Goal: Information Seeking & Learning: Learn about a topic

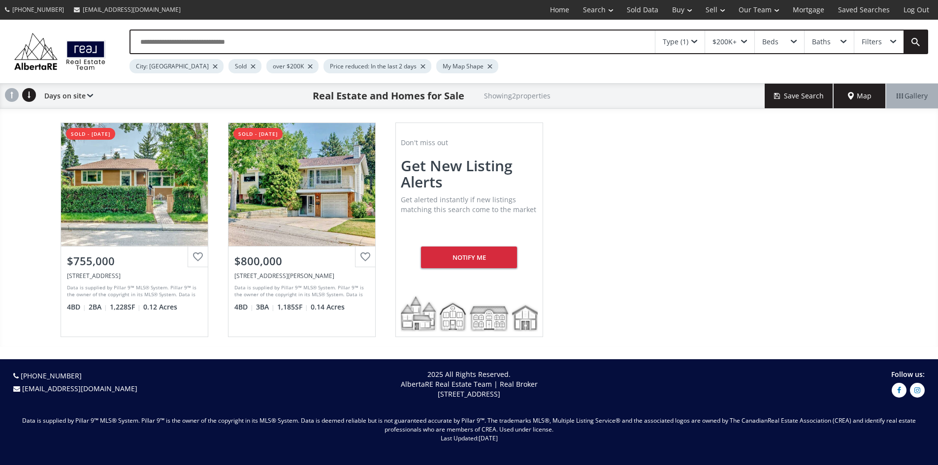
click at [694, 40] on div "Type (1)" at bounding box center [680, 42] width 49 height 23
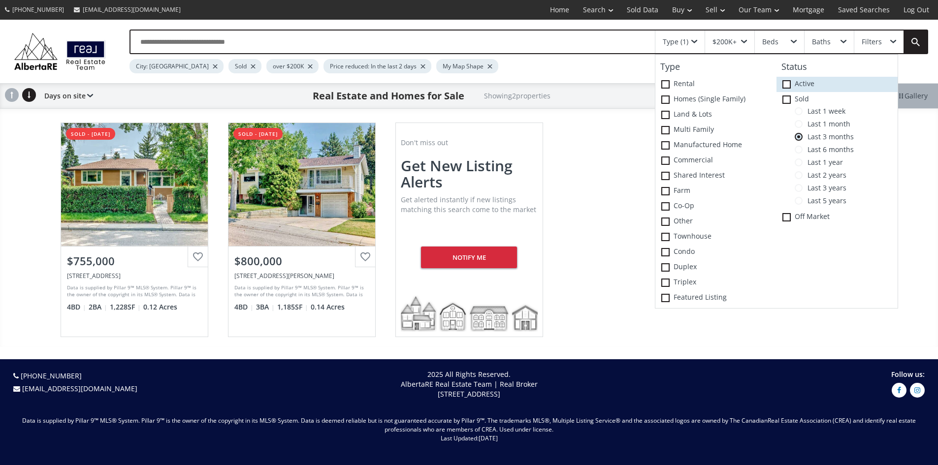
click at [788, 89] on span at bounding box center [787, 84] width 8 height 8
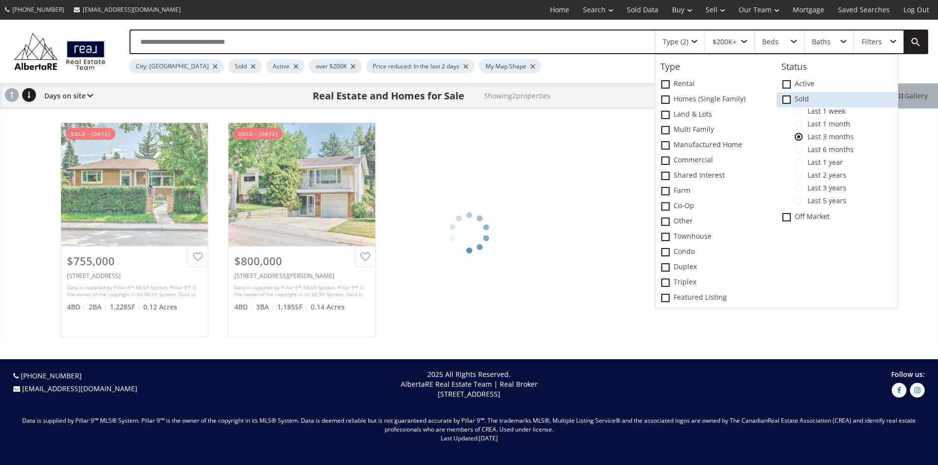
click at [0, 0] on icon at bounding box center [0, 0] width 0 height 0
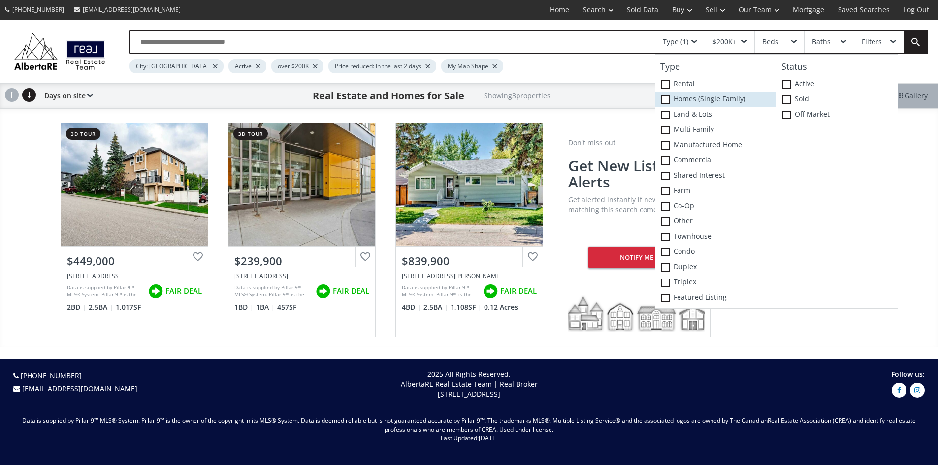
click at [665, 104] on span at bounding box center [665, 100] width 8 height 8
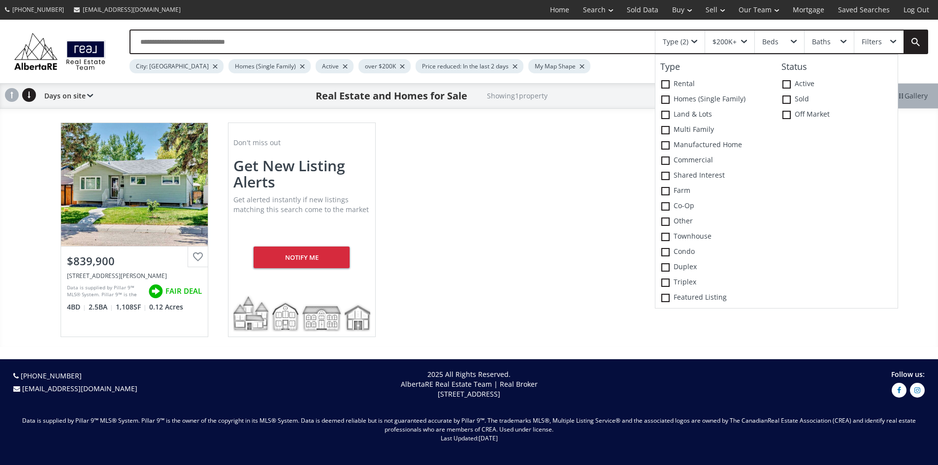
click at [627, 68] on div "City: Calgary Homes (Single Family) Active over $200K Price reduced: In the las…" at bounding box center [492, 63] width 725 height 19
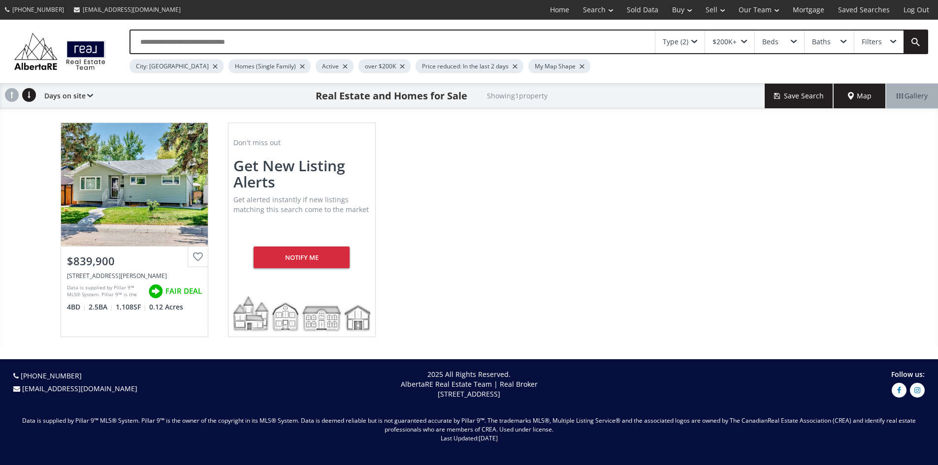
click at [858, 100] on span "Map" at bounding box center [860, 96] width 24 height 10
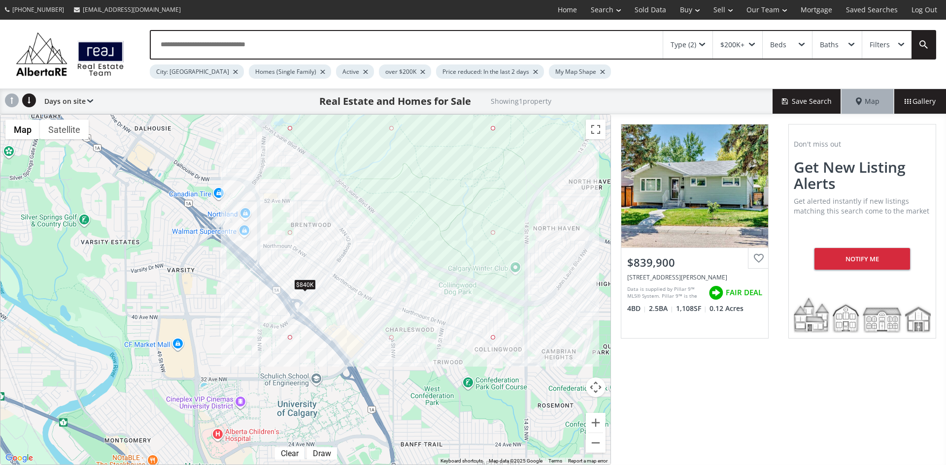
click at [600, 70] on div at bounding box center [602, 72] width 5 height 4
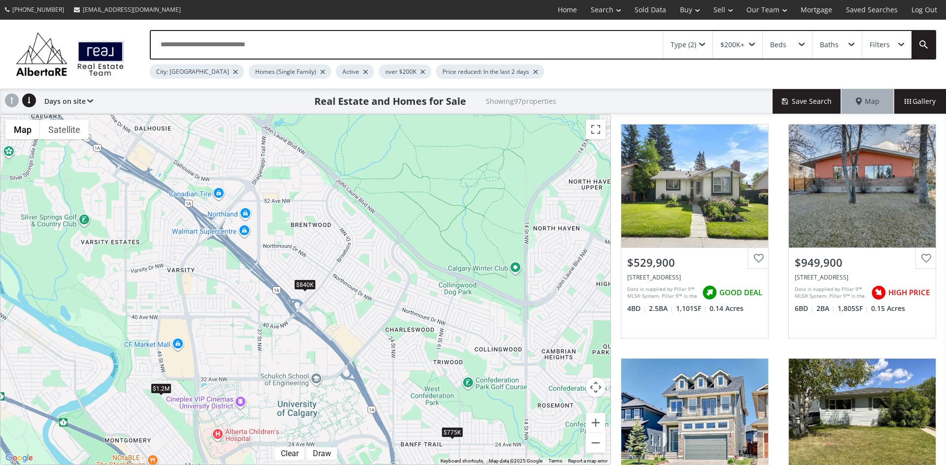
click at [533, 70] on div at bounding box center [535, 72] width 5 height 4
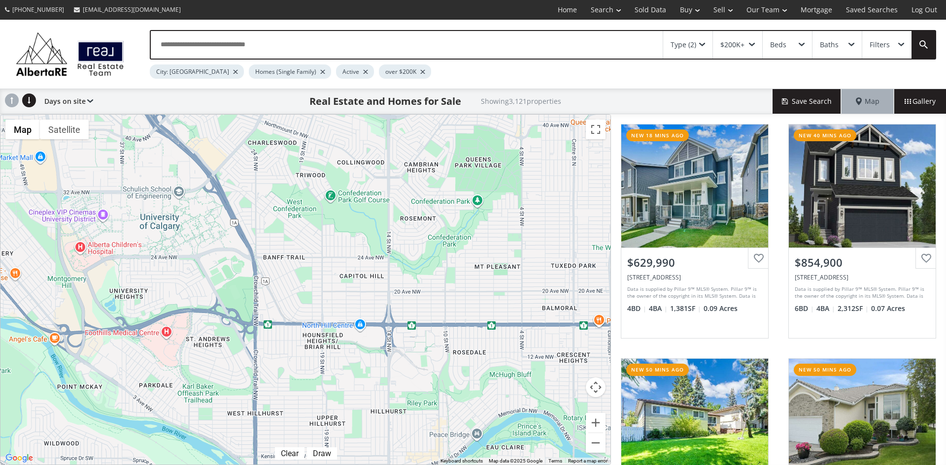
drag, startPoint x: 430, startPoint y: 351, endPoint x: 294, endPoint y: 164, distance: 231.6
click at [294, 164] on div "To navigate, press the arrow keys." at bounding box center [305, 290] width 610 height 350
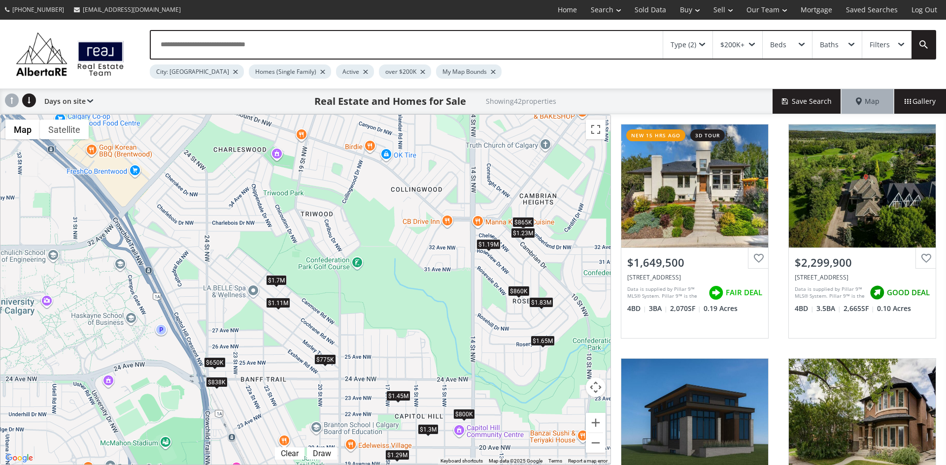
drag, startPoint x: 288, startPoint y: 207, endPoint x: 418, endPoint y: 321, distance: 172.8
click at [418, 321] on div "To navigate, press the arrow keys. $1.65M $2.3M $2.48M $900K $1.19M $1.7M $1.15…" at bounding box center [305, 290] width 610 height 350
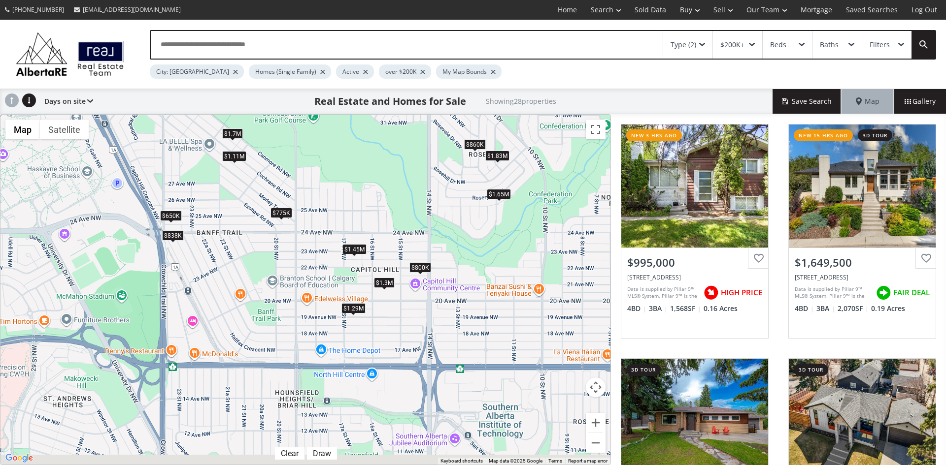
drag, startPoint x: 424, startPoint y: 353, endPoint x: 377, endPoint y: 202, distance: 157.8
click at [378, 201] on div "To navigate, press the arrow keys. $995K $1.65M $1.19M $1.03M $1.7M $700K $700K…" at bounding box center [305, 290] width 610 height 350
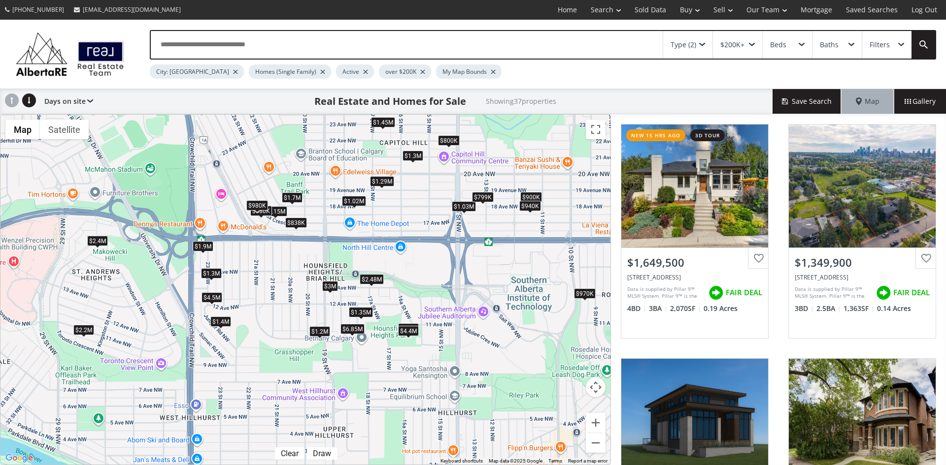
drag, startPoint x: 409, startPoint y: 343, endPoint x: 422, endPoint y: 288, distance: 56.5
click at [422, 288] on div "To navigate, press the arrow keys. $1.65M $1.35M $2.48M $900K $1.7M $1.15M $1.1…" at bounding box center [305, 290] width 610 height 350
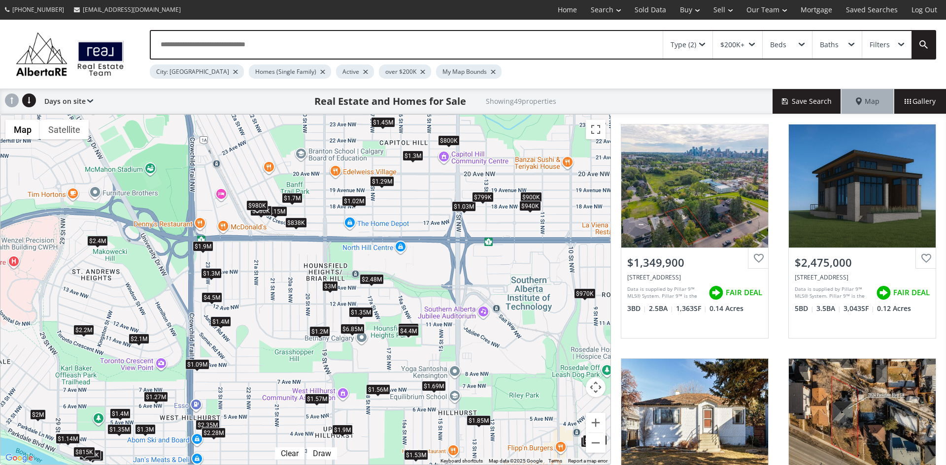
click at [380, 284] on div "$2.48M" at bounding box center [372, 279] width 24 height 10
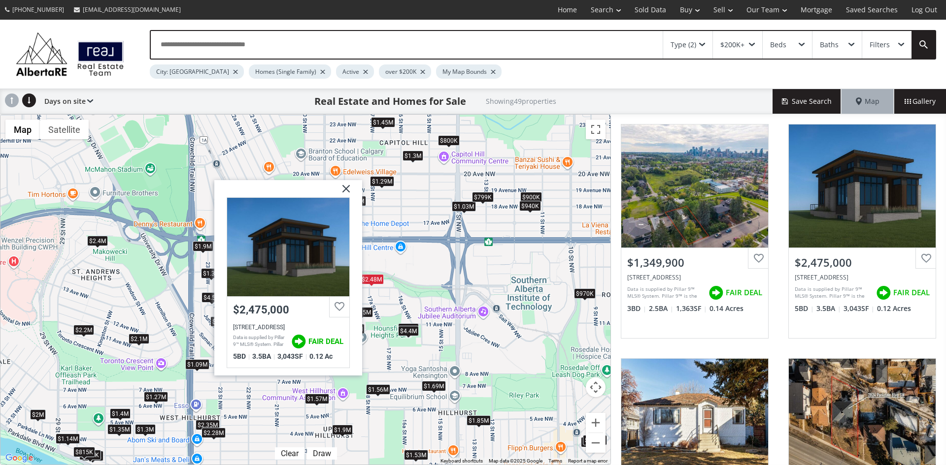
click at [350, 188] on img at bounding box center [342, 192] width 25 height 25
